Goal: Information Seeking & Learning: Learn about a topic

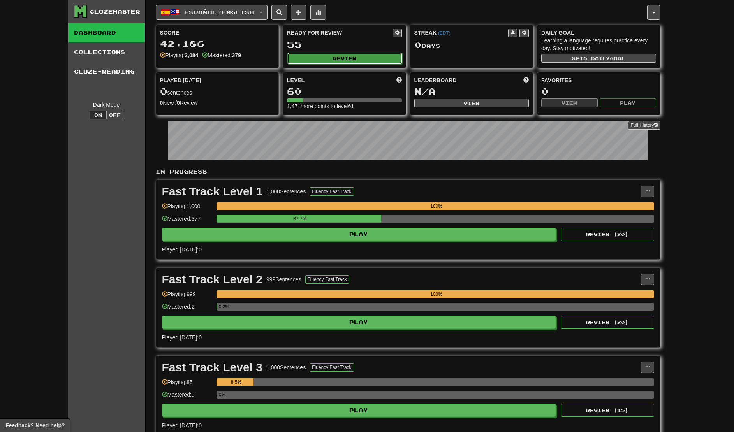
click at [337, 57] on button "Review" at bounding box center [344, 59] width 115 height 12
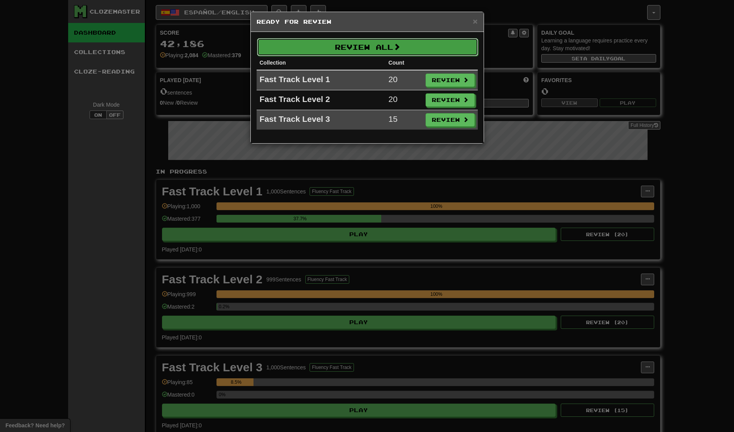
click at [385, 42] on button "Review All" at bounding box center [367, 47] width 221 height 18
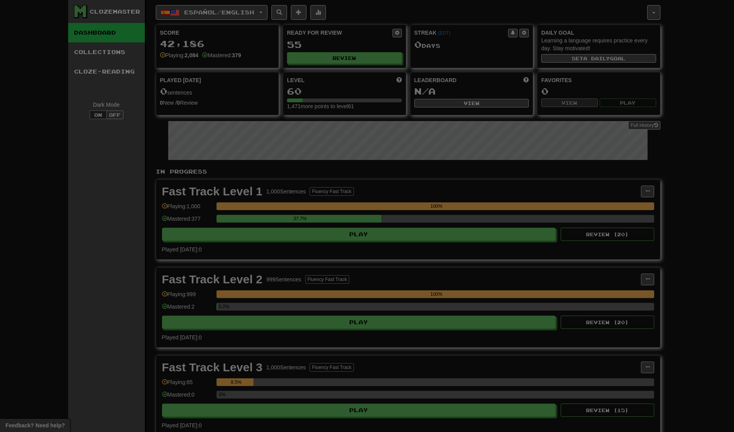
select select "********"
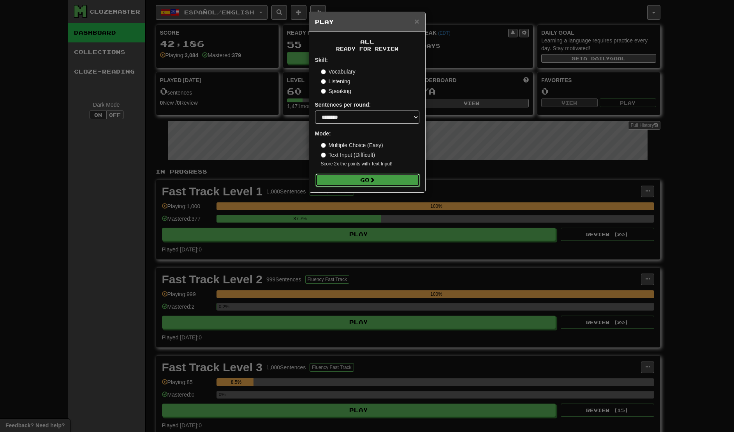
click at [355, 177] on button "Go" at bounding box center [367, 180] width 104 height 13
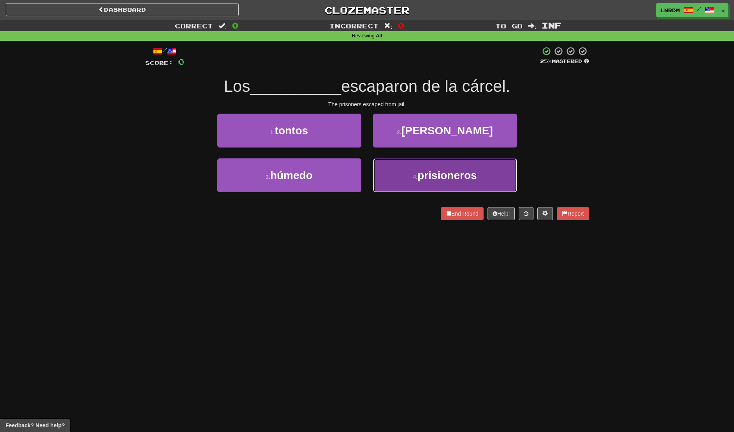
click at [462, 178] on span "prisioneros" at bounding box center [446, 175] width 59 height 12
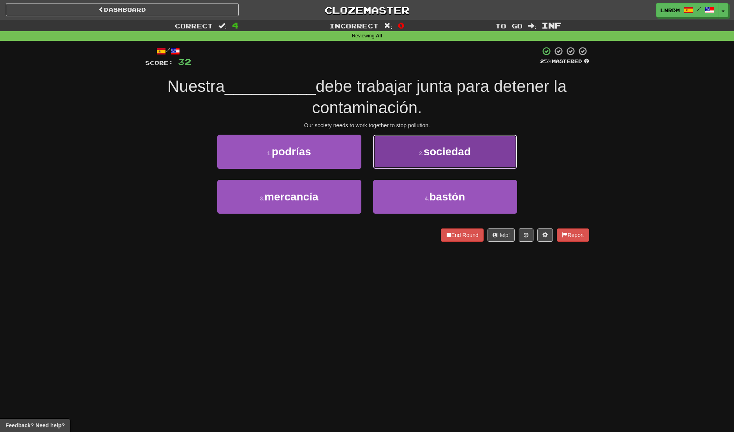
click at [400, 163] on button "2 . sociedad" at bounding box center [445, 152] width 144 height 34
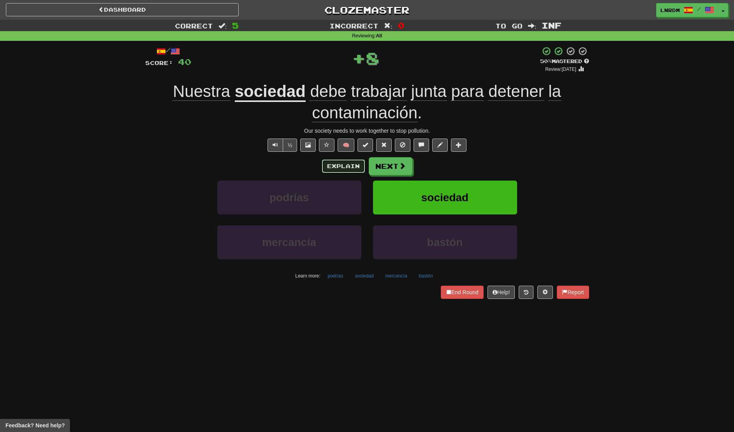
click at [347, 169] on button "Explain" at bounding box center [343, 166] width 43 height 13
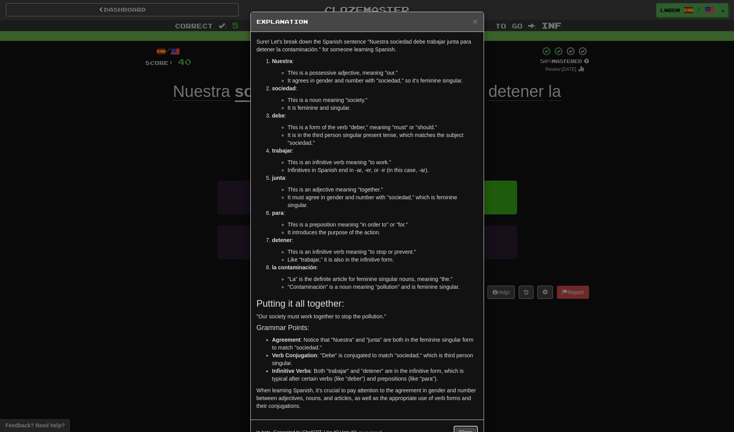
click at [464, 430] on button "Close" at bounding box center [465, 432] width 24 height 13
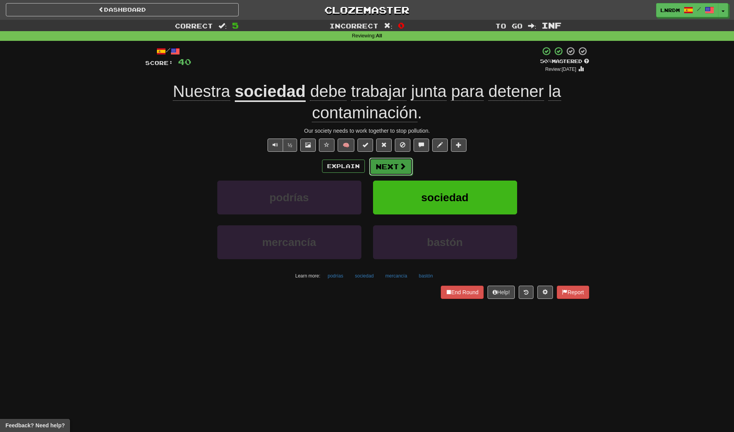
click at [393, 167] on button "Next" at bounding box center [391, 167] width 44 height 18
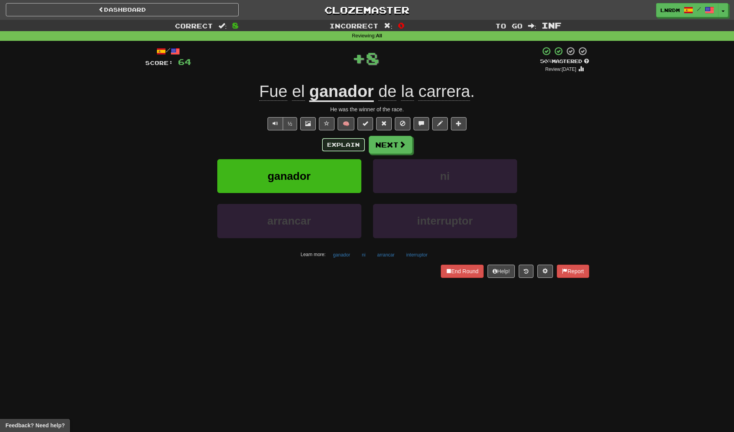
click at [340, 148] on button "Explain" at bounding box center [343, 144] width 43 height 13
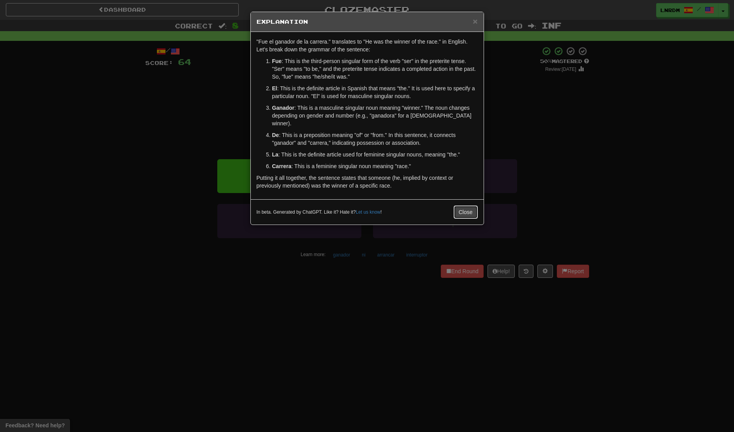
click at [472, 206] on button "Close" at bounding box center [465, 212] width 24 height 13
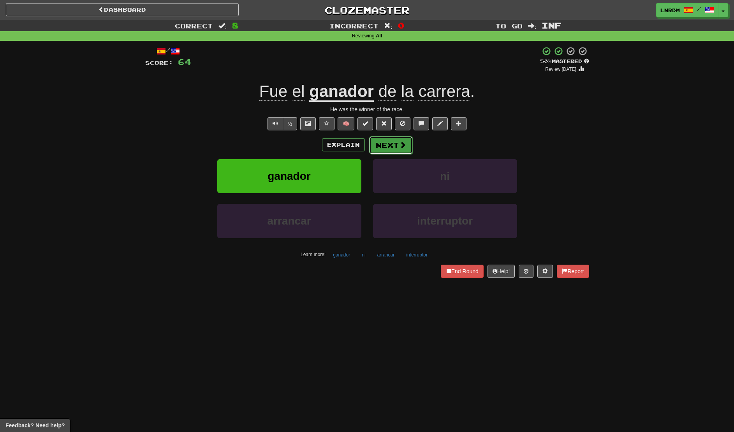
click at [382, 150] on button "Next" at bounding box center [391, 145] width 44 height 18
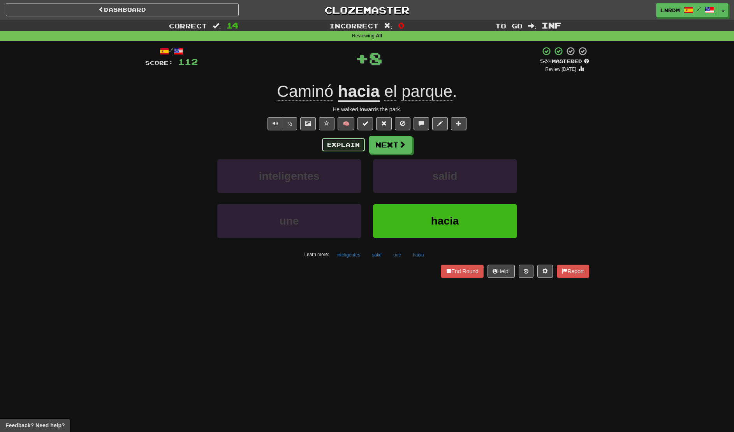
click at [342, 141] on button "Explain" at bounding box center [343, 144] width 43 height 13
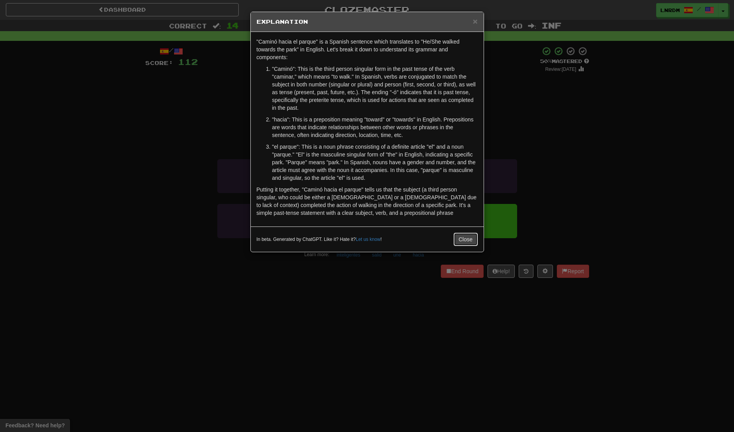
click at [463, 238] on button "Close" at bounding box center [465, 239] width 24 height 13
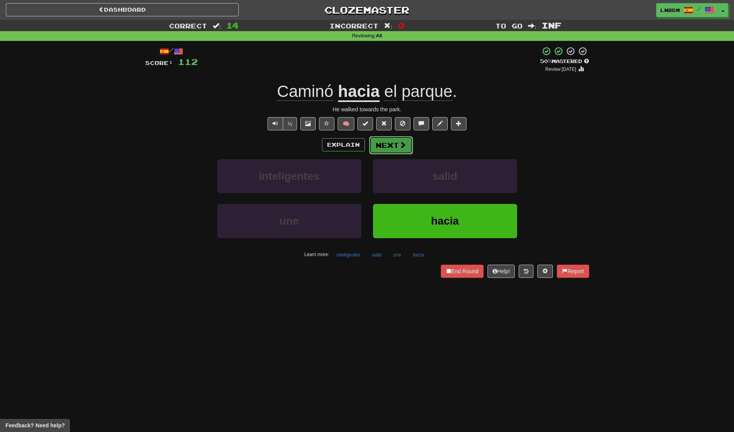
click at [378, 140] on button "Next" at bounding box center [391, 145] width 44 height 18
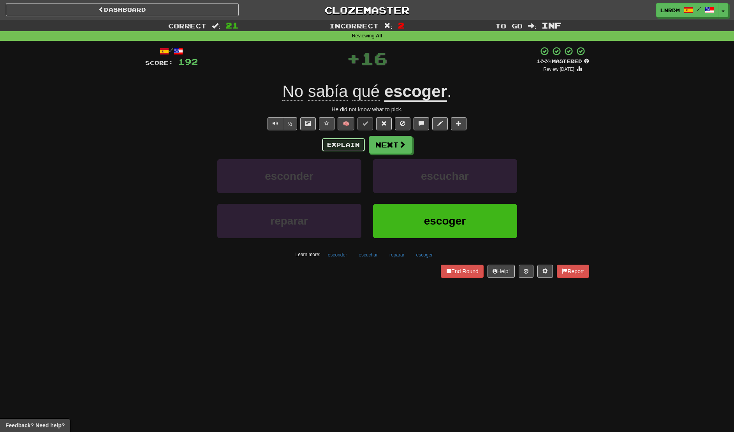
click at [352, 144] on button "Explain" at bounding box center [343, 144] width 43 height 13
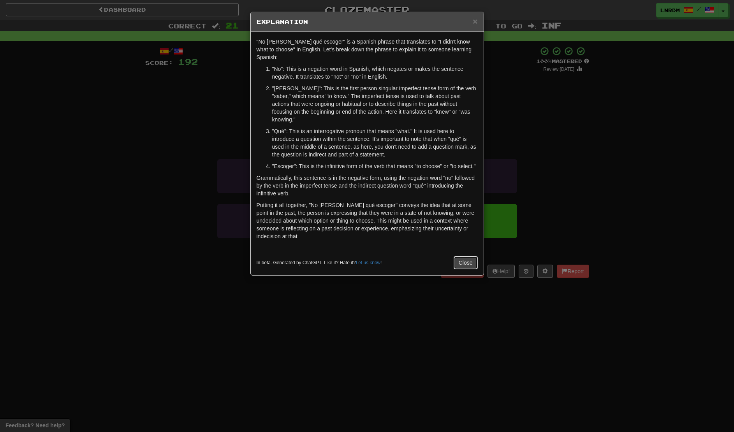
click at [465, 259] on button "Close" at bounding box center [465, 262] width 24 height 13
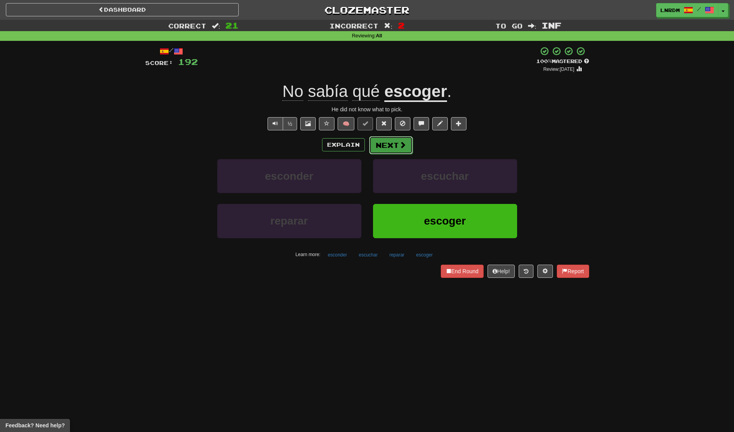
click at [401, 150] on button "Next" at bounding box center [391, 145] width 44 height 18
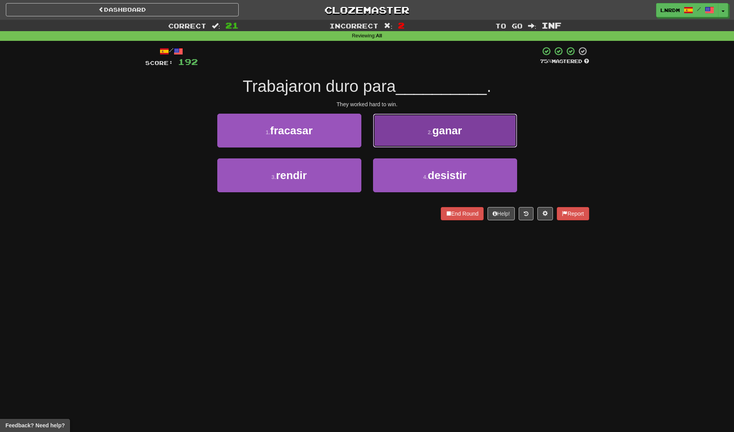
click at [398, 128] on button "2 . ganar" at bounding box center [445, 131] width 144 height 34
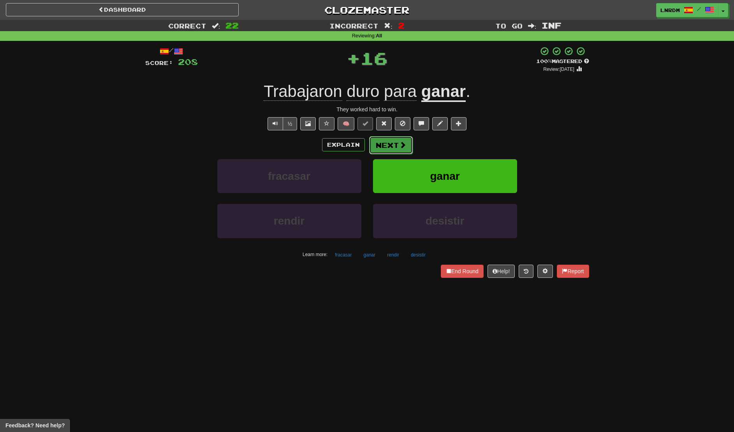
click at [389, 141] on button "Next" at bounding box center [391, 145] width 44 height 18
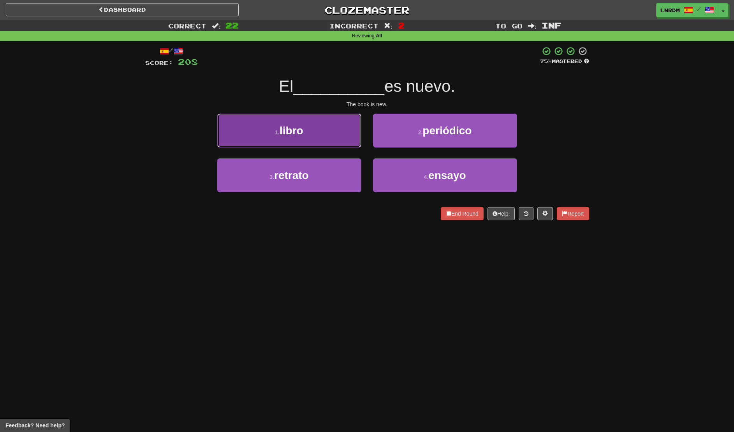
click at [338, 134] on button "1 . libro" at bounding box center [289, 131] width 144 height 34
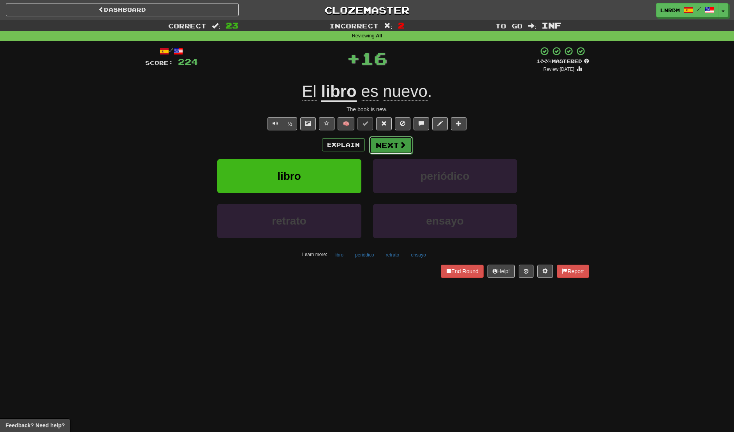
click at [399, 145] on span at bounding box center [402, 144] width 7 height 7
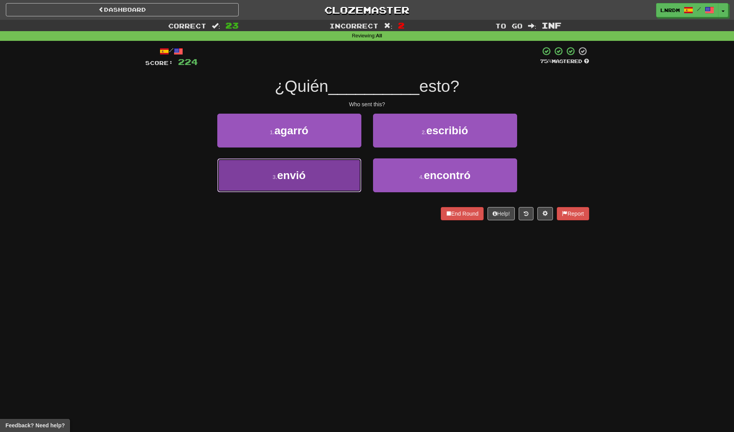
click at [339, 166] on button "3 . envió" at bounding box center [289, 175] width 144 height 34
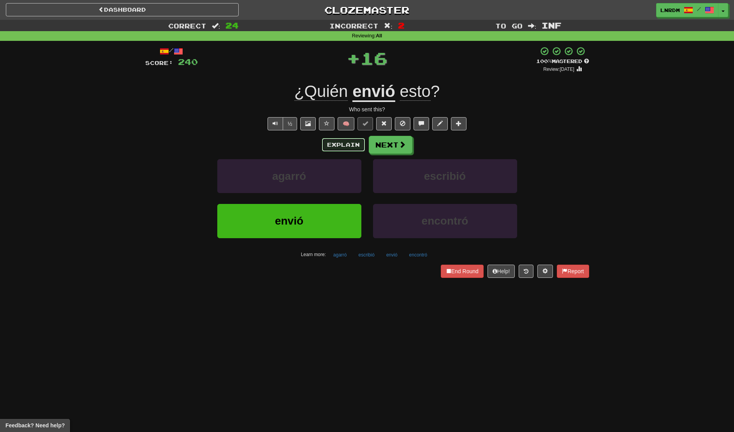
click at [345, 149] on button "Explain" at bounding box center [343, 144] width 43 height 13
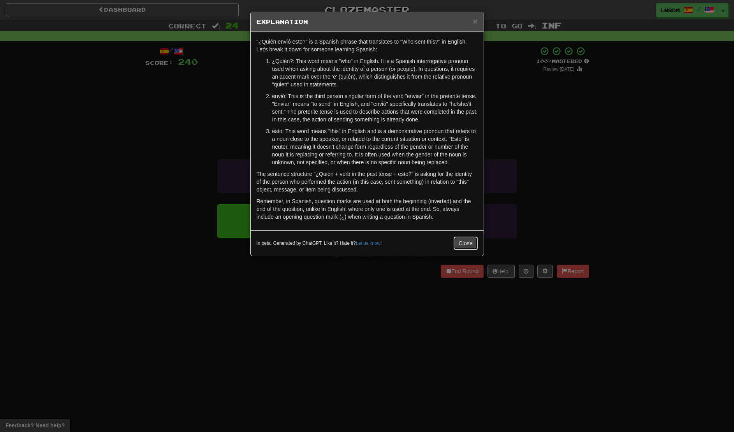
click at [458, 238] on button "Close" at bounding box center [465, 243] width 24 height 13
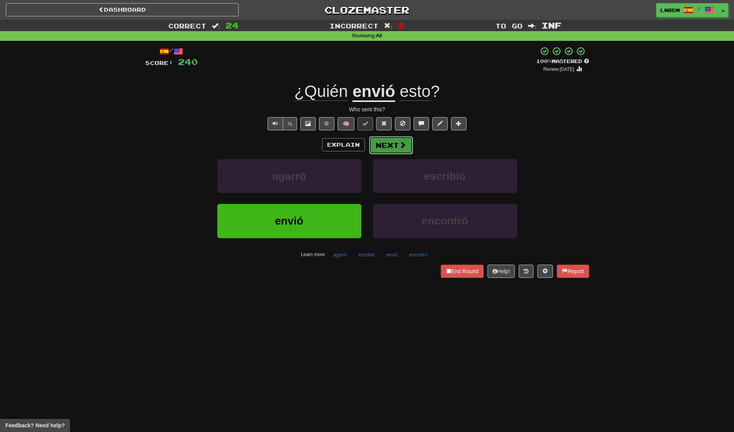
click at [406, 145] on button "Next" at bounding box center [391, 145] width 44 height 18
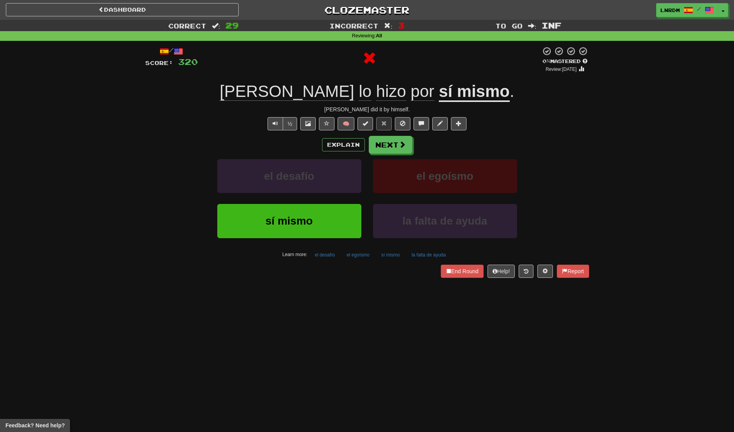
click at [321, 148] on div "Explain Next" at bounding box center [367, 145] width 444 height 18
click at [325, 148] on button "Explain" at bounding box center [343, 144] width 43 height 13
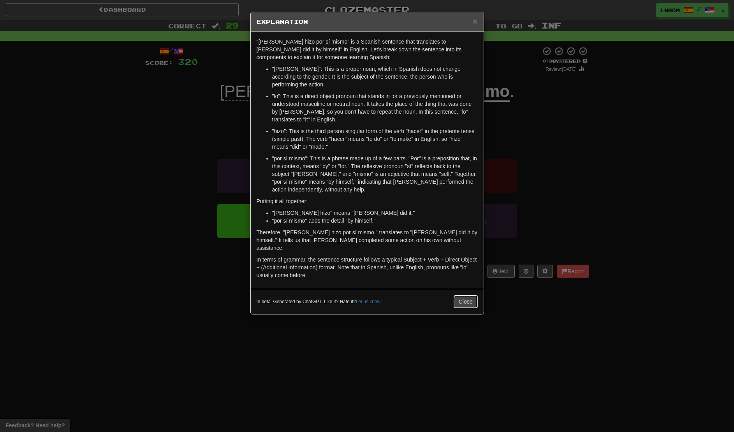
click at [467, 295] on button "Close" at bounding box center [465, 301] width 24 height 13
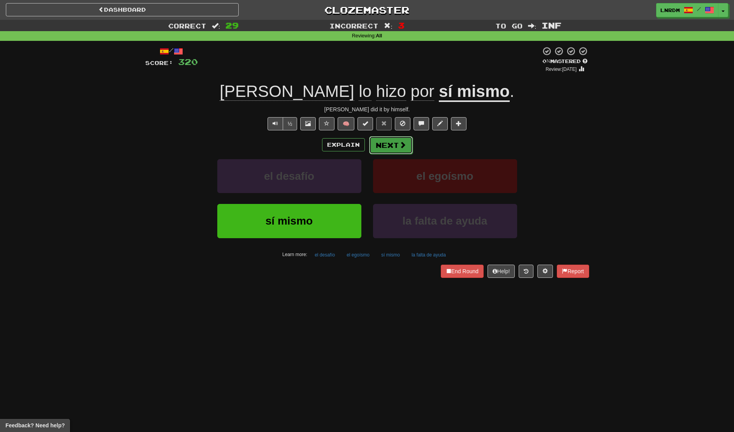
click at [393, 149] on button "Next" at bounding box center [391, 145] width 44 height 18
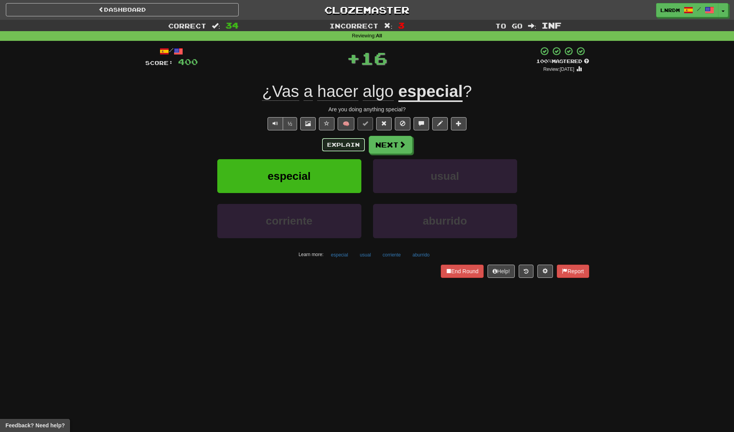
click at [348, 146] on button "Explain" at bounding box center [343, 144] width 43 height 13
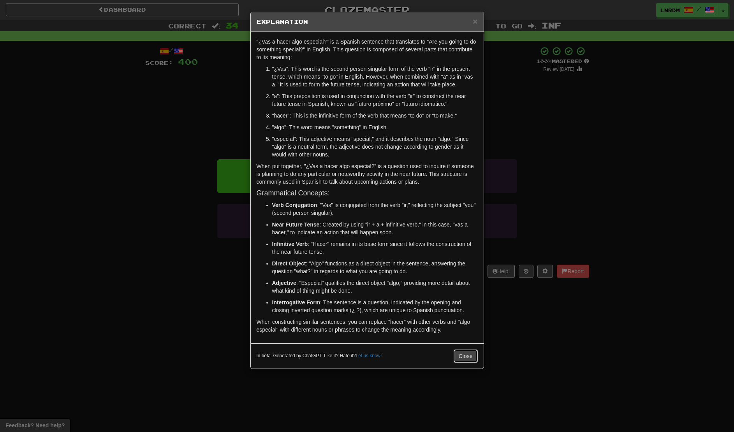
click at [457, 353] on button "Close" at bounding box center [465, 356] width 24 height 13
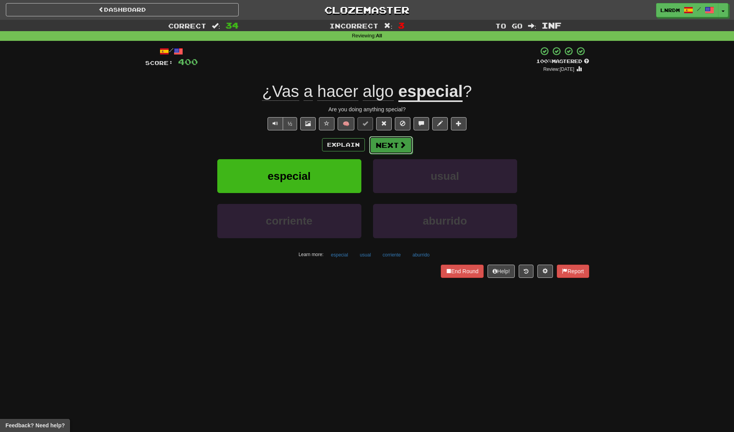
click at [394, 152] on button "Next" at bounding box center [391, 145] width 44 height 18
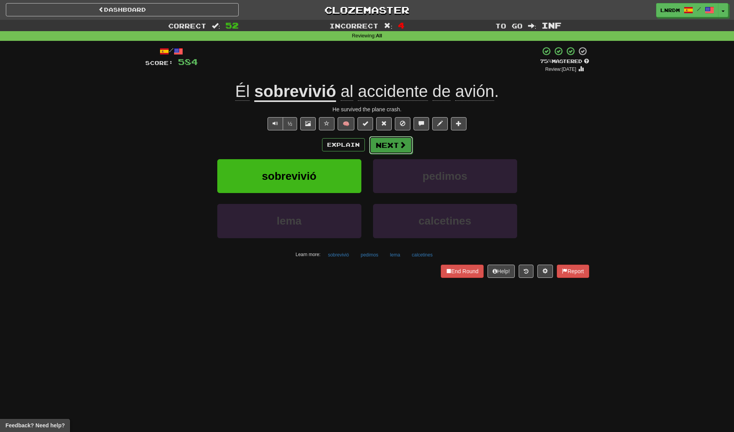
click at [400, 141] on span at bounding box center [402, 144] width 7 height 7
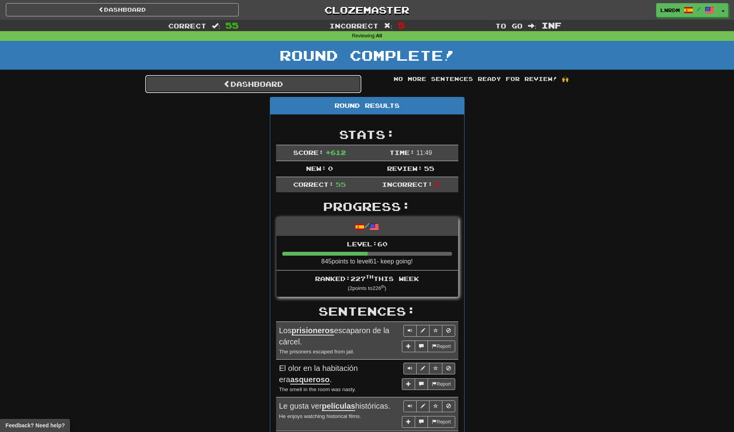
click at [314, 85] on link "Dashboard" at bounding box center [253, 84] width 216 height 18
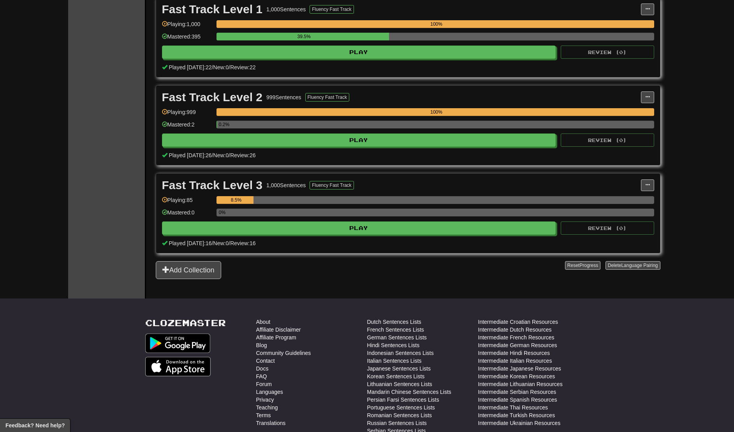
scroll to position [191, 0]
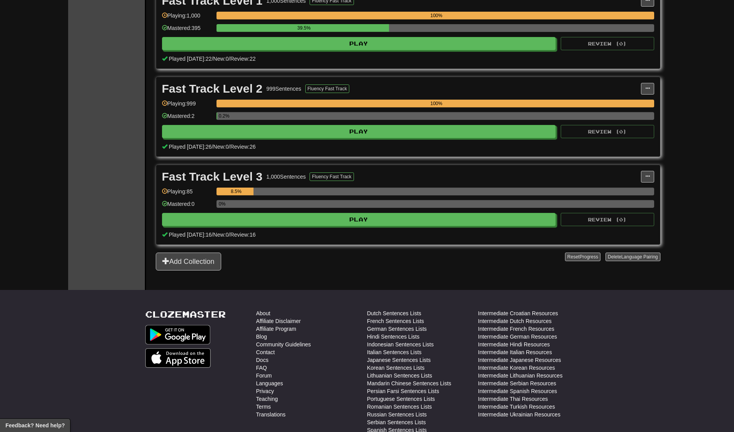
click at [360, 227] on div "Fast Track Level 3 1,000 Sentences Fluency Fast Track Manage Sentences Unpin fr…" at bounding box center [408, 204] width 504 height 79
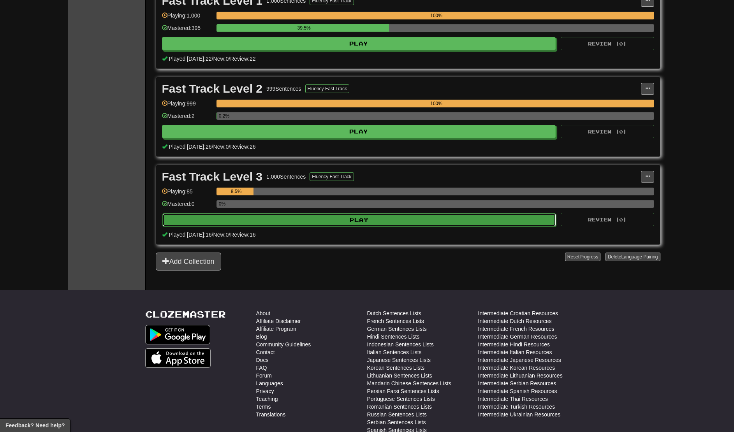
click at [349, 225] on button "Play" at bounding box center [359, 219] width 394 height 13
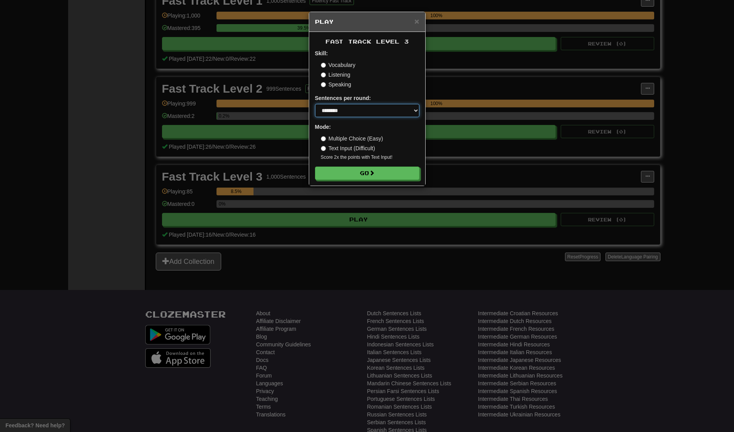
click at [355, 116] on select "* ** ** ** ** ** *** ********" at bounding box center [367, 110] width 104 height 13
select select "**"
click at [315, 104] on select "* ** ** ** ** ** *** ********" at bounding box center [367, 110] width 104 height 13
click at [364, 178] on button "Go" at bounding box center [367, 173] width 104 height 13
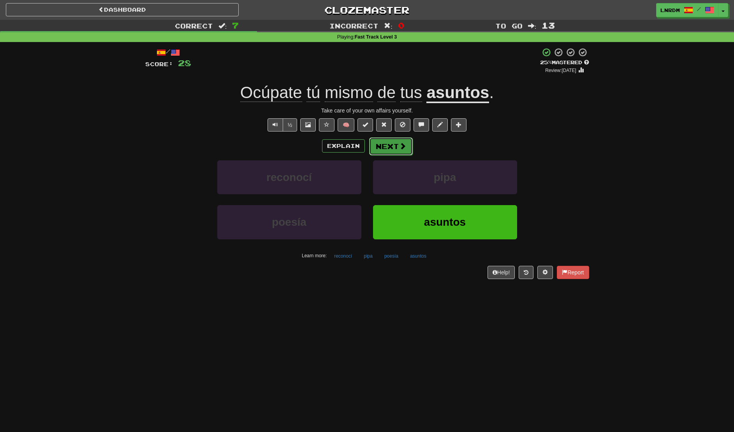
click at [385, 148] on button "Next" at bounding box center [391, 146] width 44 height 18
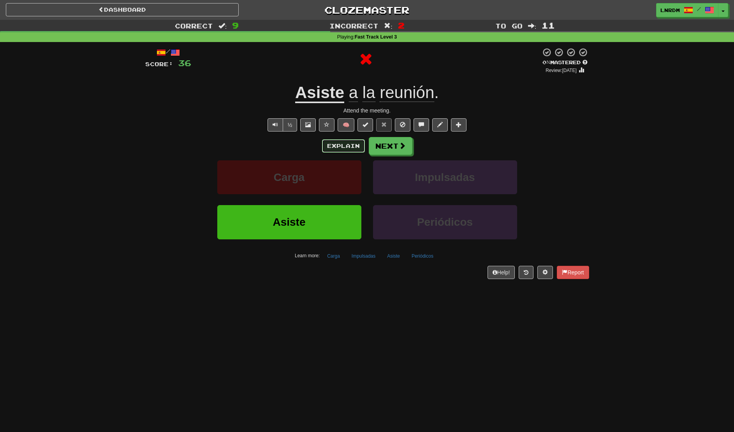
click at [346, 140] on button "Explain" at bounding box center [343, 145] width 43 height 13
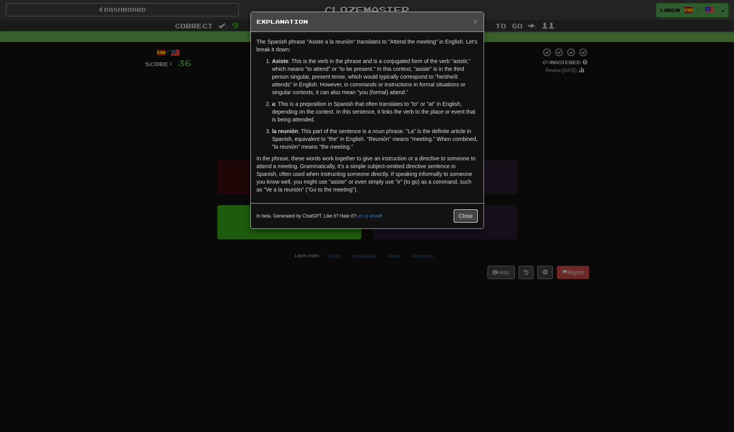
click at [461, 214] on button "Close" at bounding box center [465, 215] width 24 height 13
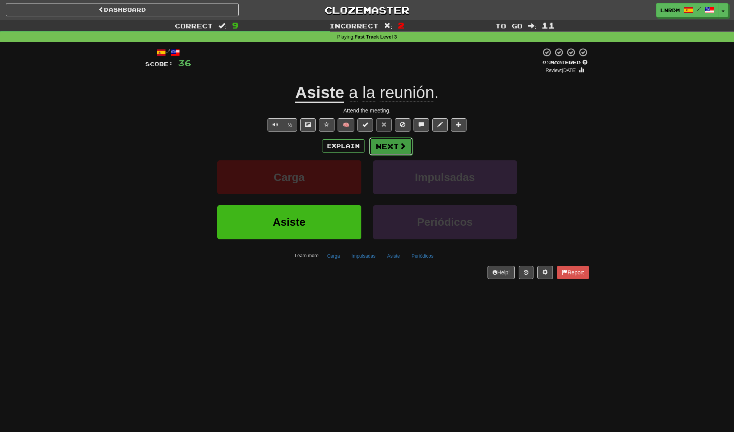
click at [393, 141] on button "Next" at bounding box center [391, 146] width 44 height 18
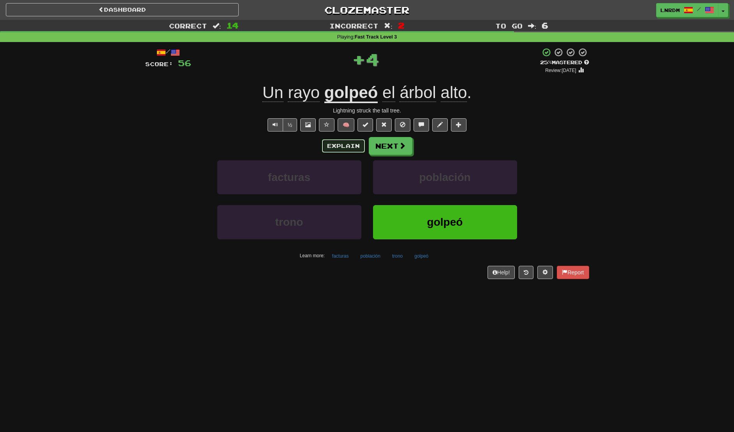
click at [345, 148] on button "Explain" at bounding box center [343, 145] width 43 height 13
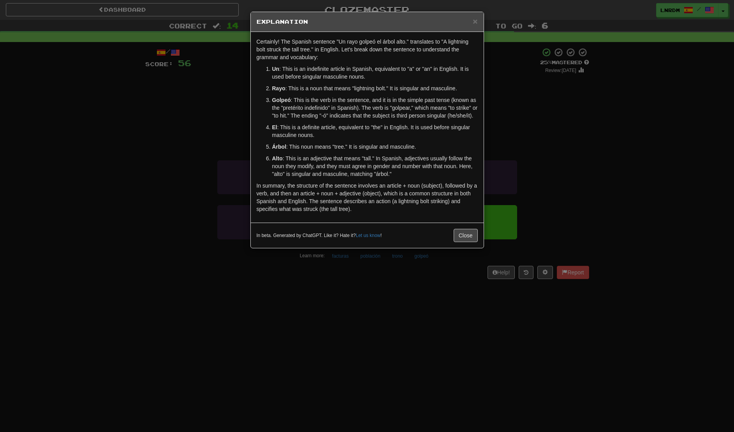
click at [478, 242] on div "In beta. Generated by ChatGPT. Like it? Hate it? Let us know ! Close" at bounding box center [367, 235] width 233 height 25
click at [467, 242] on button "Close" at bounding box center [465, 235] width 24 height 13
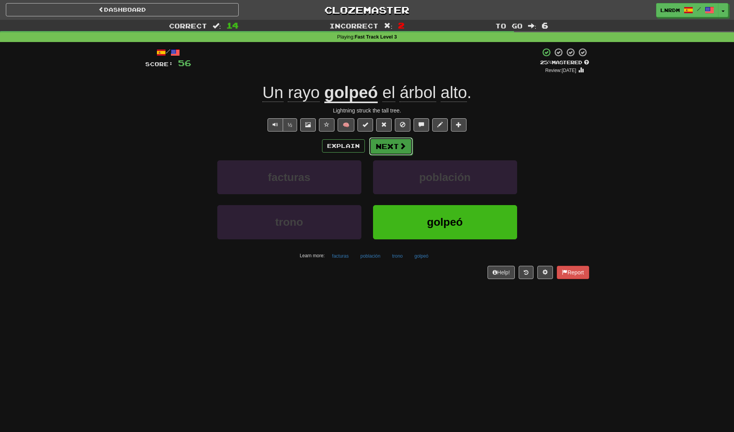
click at [385, 139] on button "Next" at bounding box center [391, 146] width 44 height 18
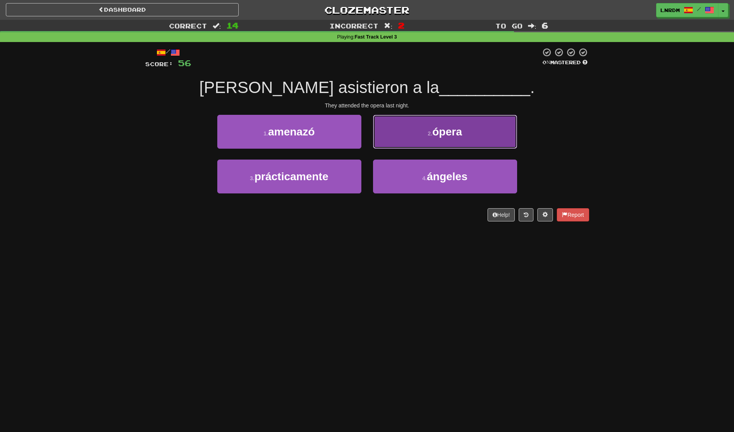
click at [430, 136] on small "2 ." at bounding box center [430, 133] width 5 height 6
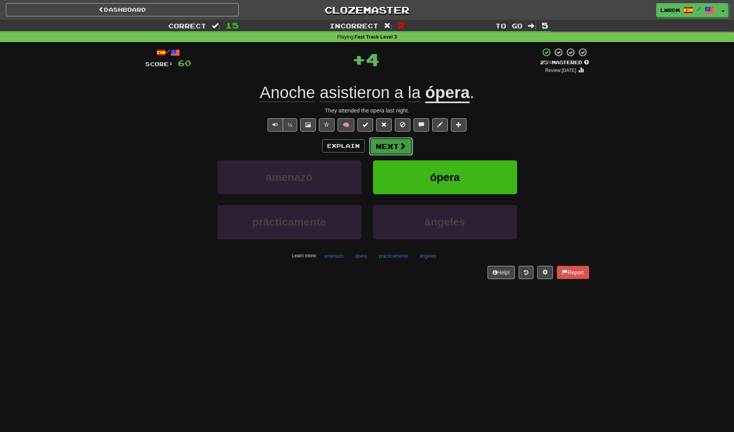
click at [395, 144] on button "Next" at bounding box center [391, 146] width 44 height 18
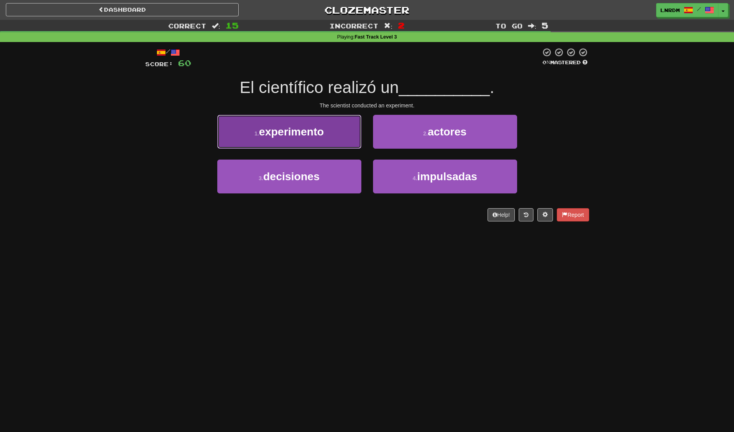
click at [332, 140] on button "1 . experimento" at bounding box center [289, 132] width 144 height 34
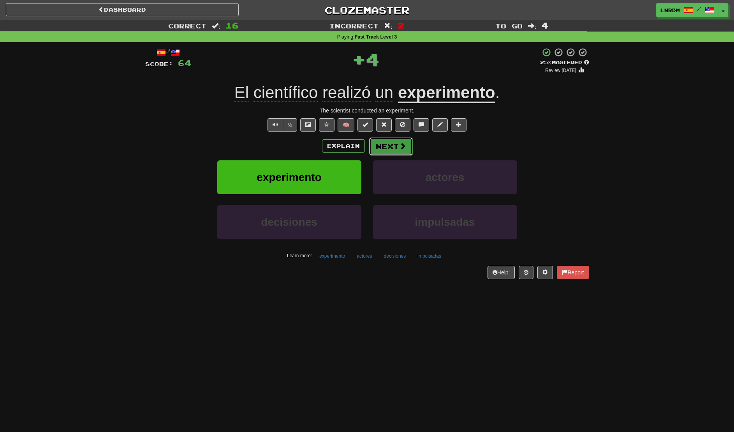
click at [397, 151] on button "Next" at bounding box center [391, 146] width 44 height 18
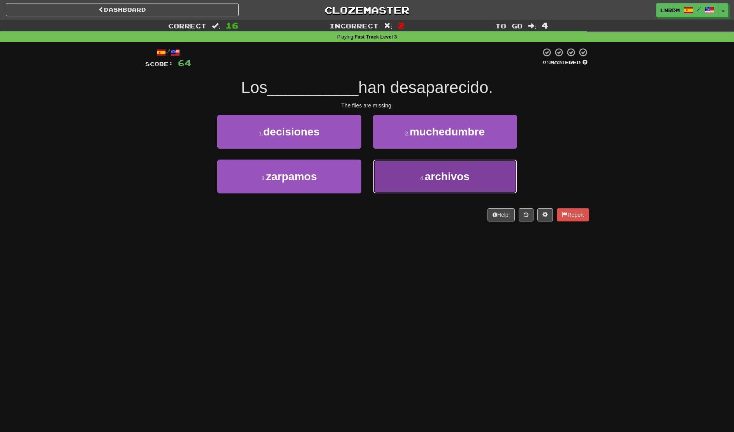
click at [416, 177] on button "4 . archivos" at bounding box center [445, 177] width 144 height 34
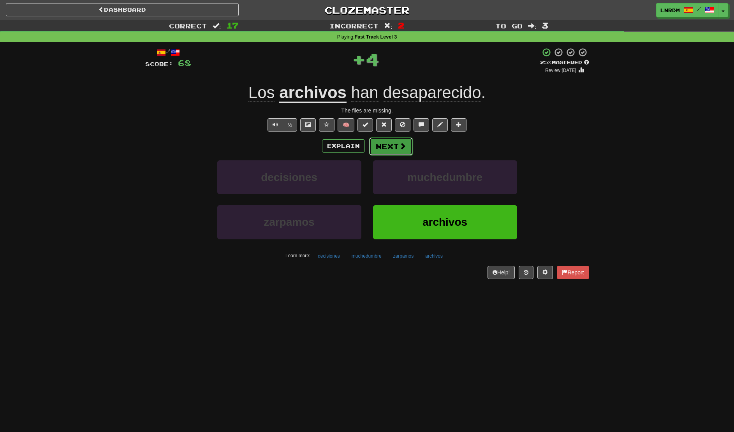
click at [405, 151] on button "Next" at bounding box center [391, 146] width 44 height 18
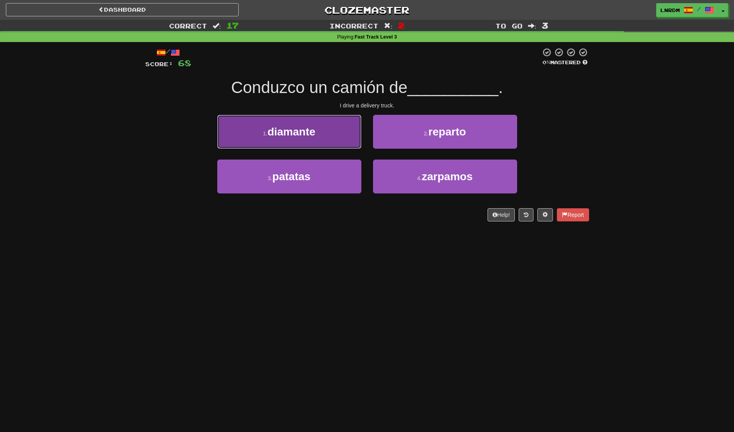
click at [314, 140] on button "1 . diamante" at bounding box center [289, 132] width 144 height 34
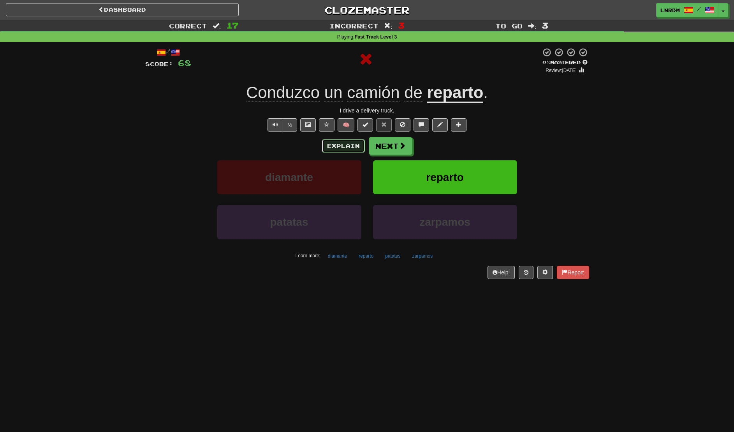
click at [347, 148] on button "Explain" at bounding box center [343, 145] width 43 height 13
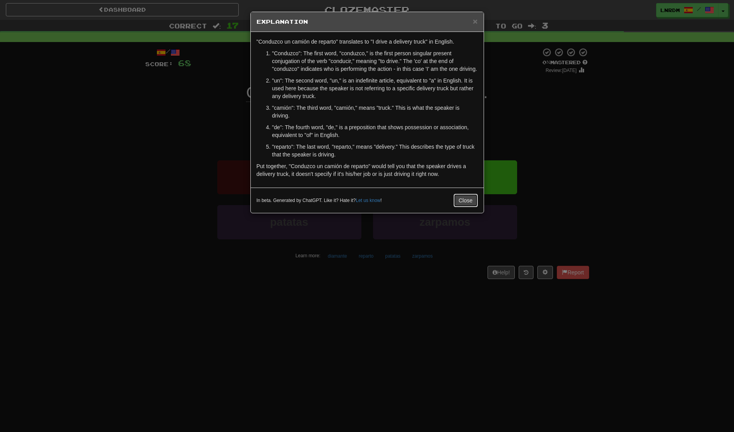
click at [474, 202] on button "Close" at bounding box center [465, 200] width 24 height 13
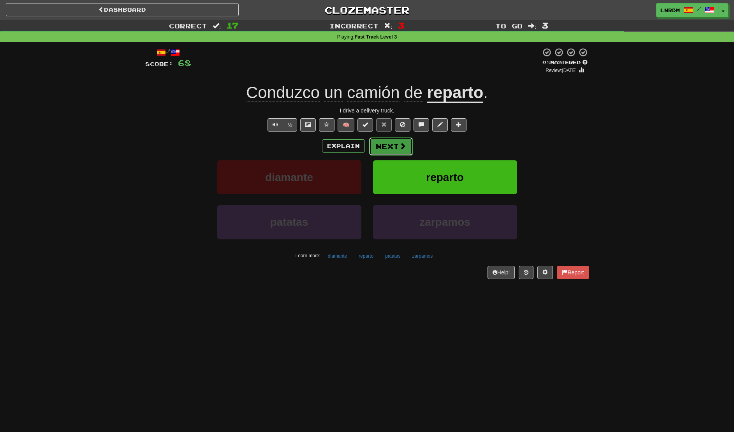
click at [391, 148] on button "Next" at bounding box center [391, 146] width 44 height 18
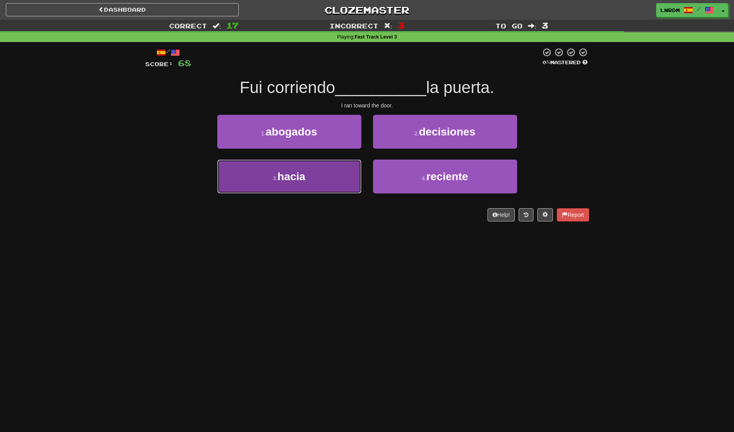
click at [335, 175] on button "3 . hacia" at bounding box center [289, 177] width 144 height 34
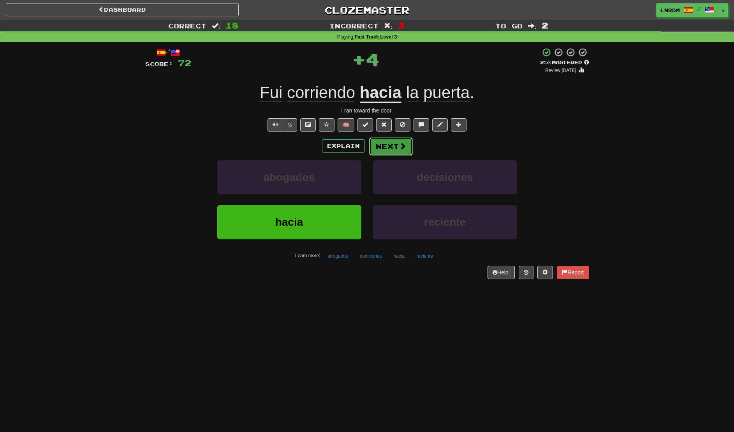
click at [392, 146] on button "Next" at bounding box center [391, 146] width 44 height 18
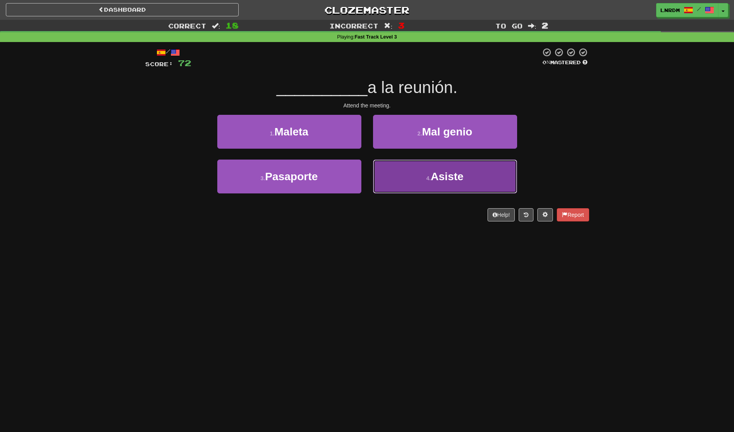
click at [430, 187] on button "4 . Asiste" at bounding box center [445, 177] width 144 height 34
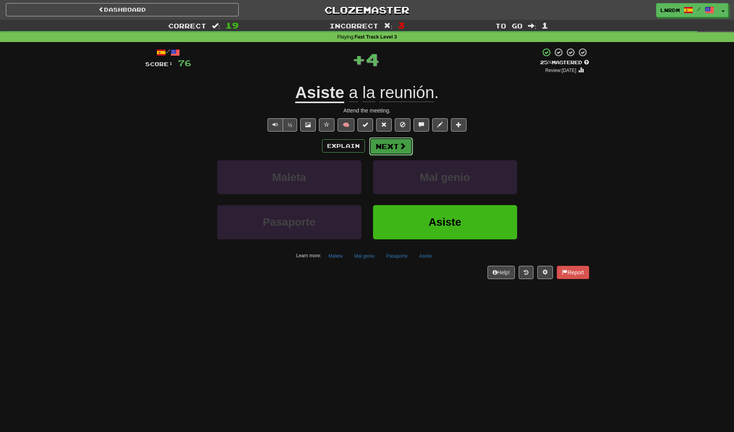
click at [397, 151] on button "Next" at bounding box center [391, 146] width 44 height 18
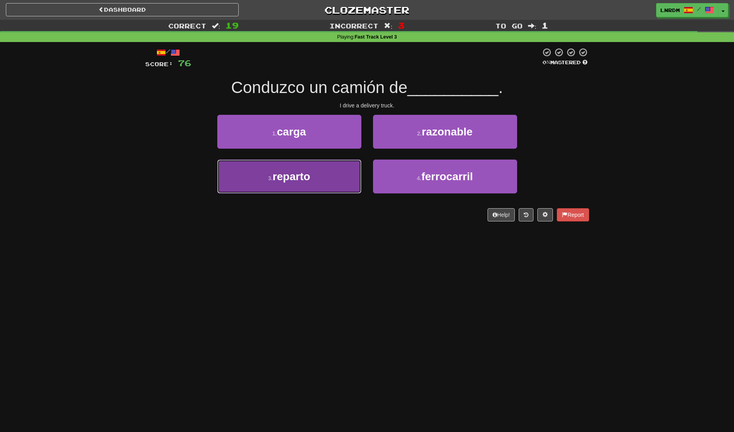
click at [317, 178] on button "3 . reparto" at bounding box center [289, 177] width 144 height 34
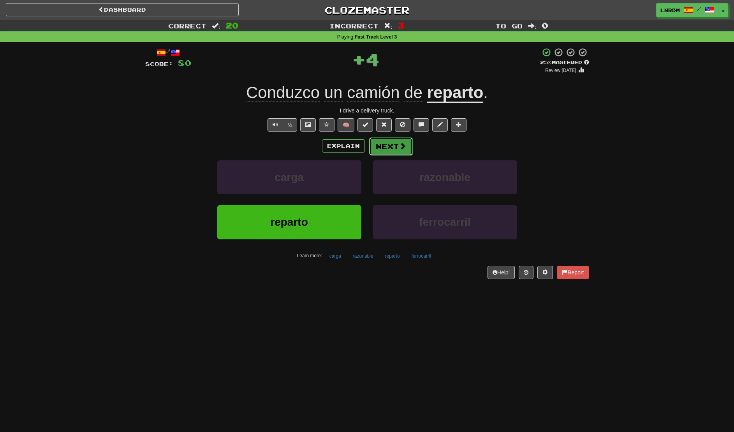
click at [397, 144] on button "Next" at bounding box center [391, 146] width 44 height 18
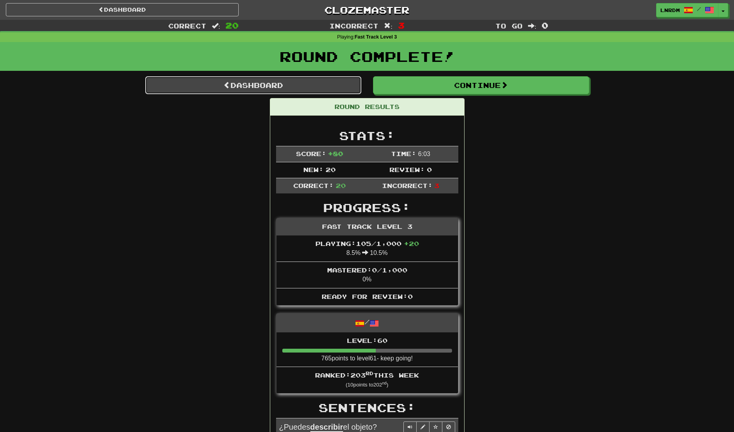
click at [308, 81] on link "Dashboard" at bounding box center [253, 85] width 216 height 18
